Goal: Task Accomplishment & Management: Manage account settings

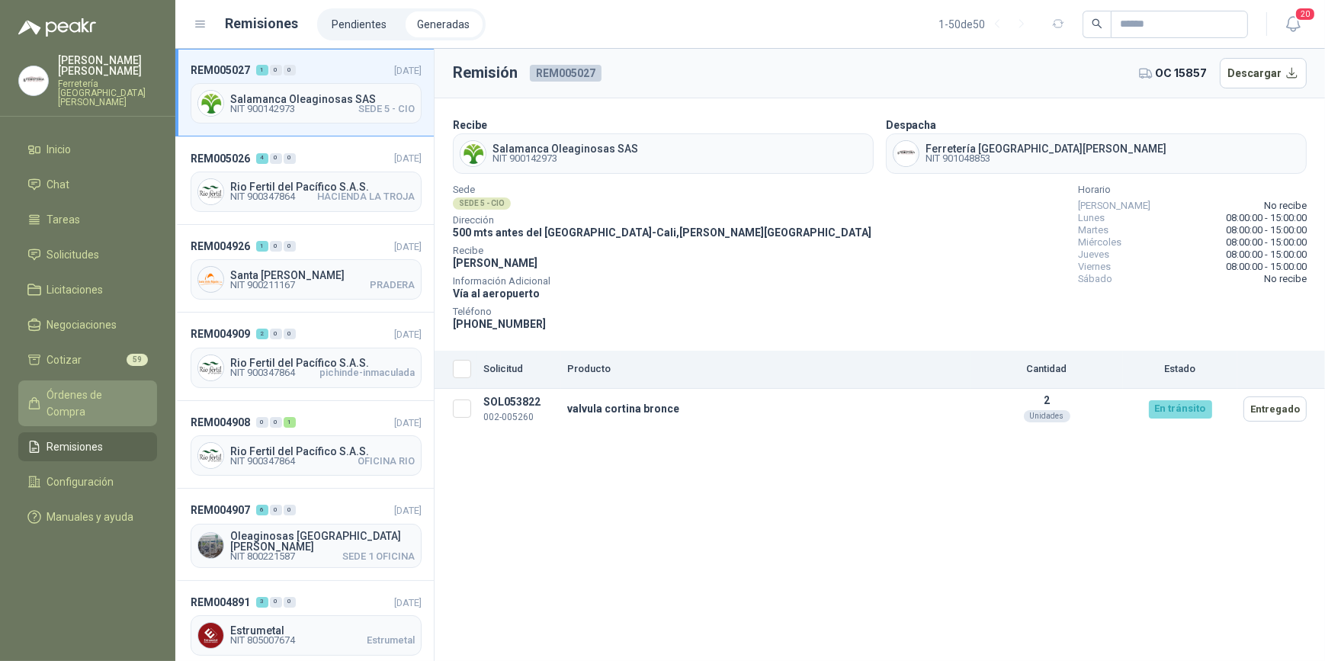
click at [71, 387] on span "Órdenes de Compra" at bounding box center [94, 404] width 95 height 34
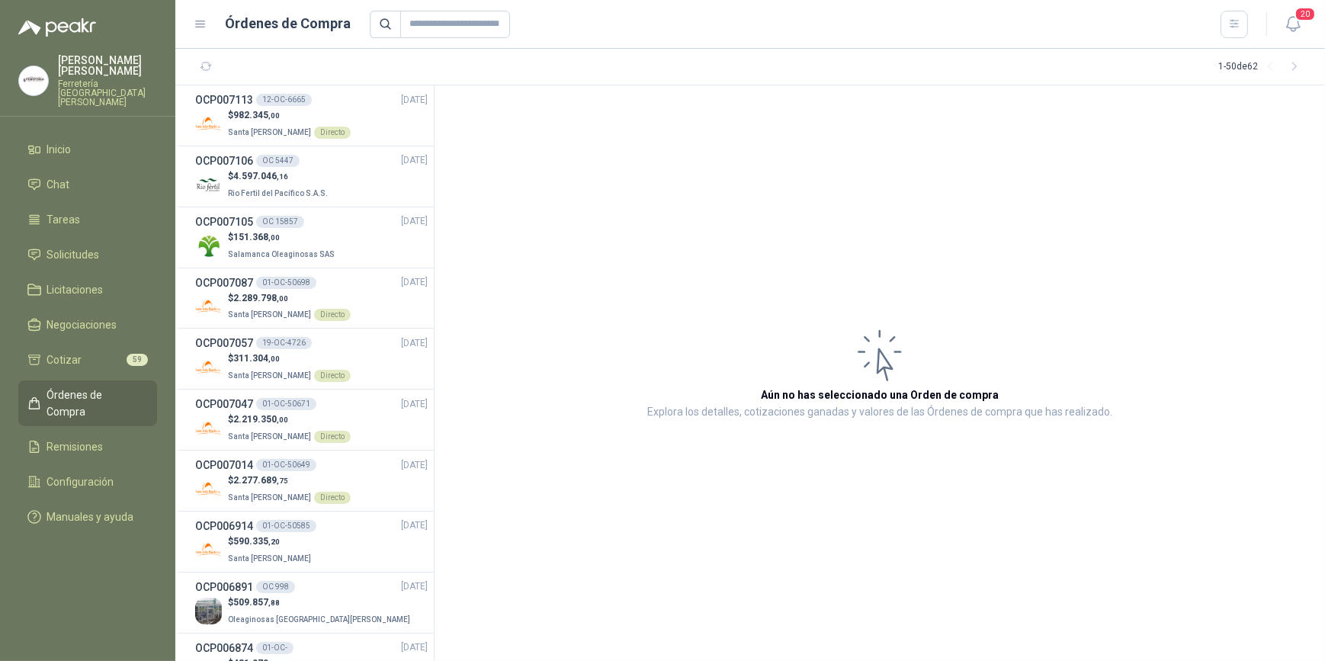
click at [122, 79] on p "Ferretería [GEOGRAPHIC_DATA][PERSON_NAME]" at bounding box center [107, 92] width 99 height 27
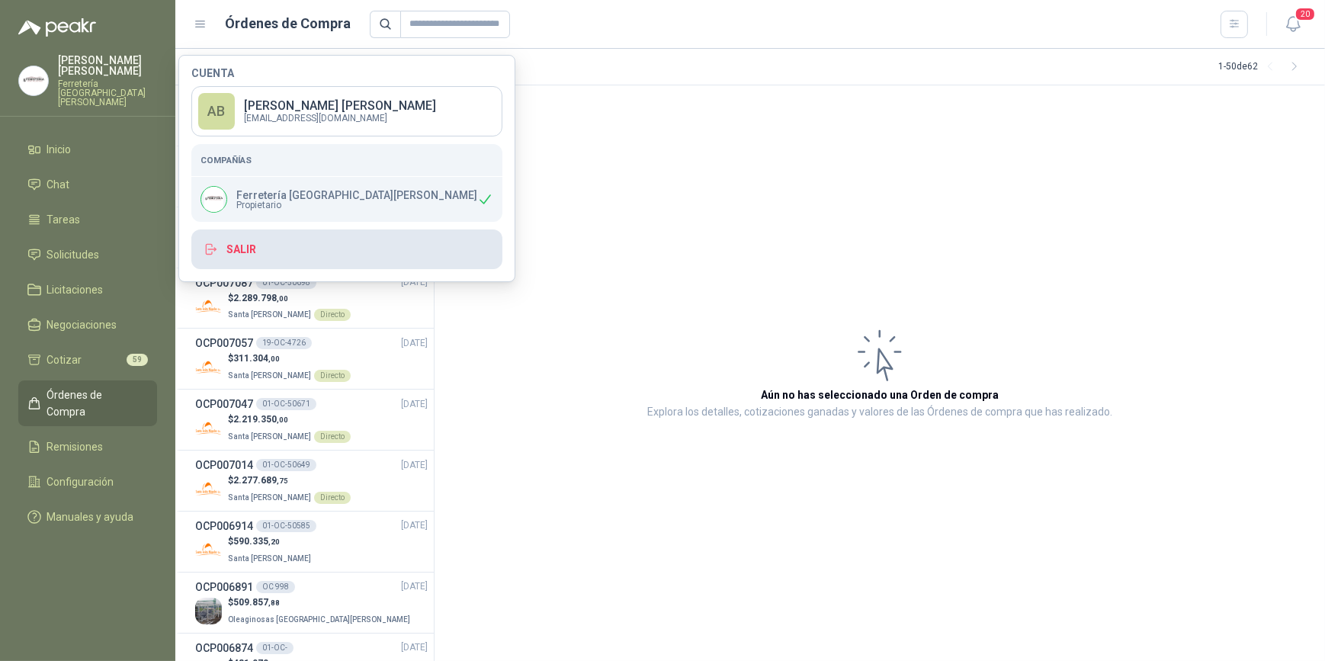
click at [267, 249] on button "Salir" at bounding box center [346, 249] width 311 height 40
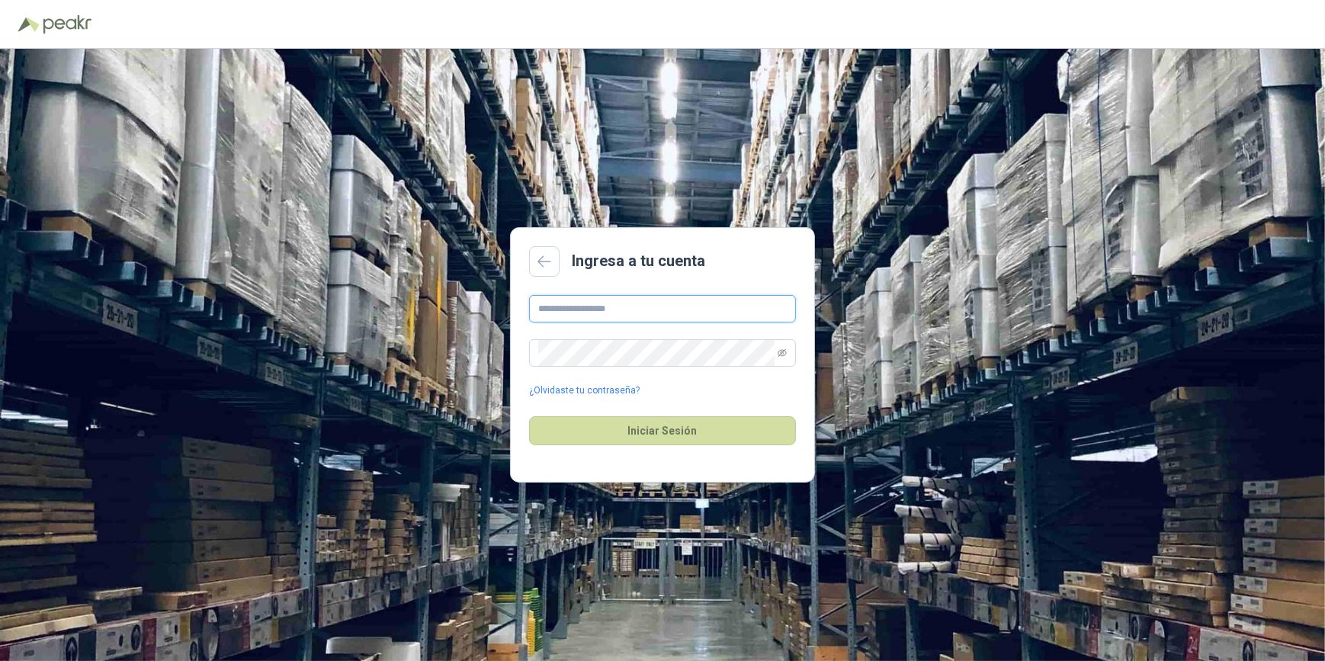
type input "**********"
